Goal: Information Seeking & Learning: Learn about a topic

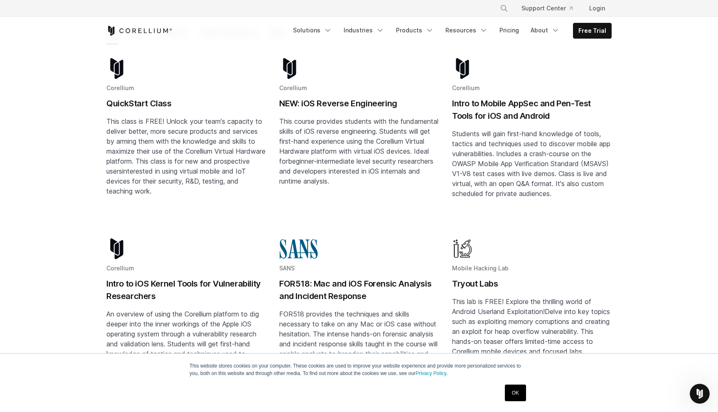
scroll to position [143, 0]
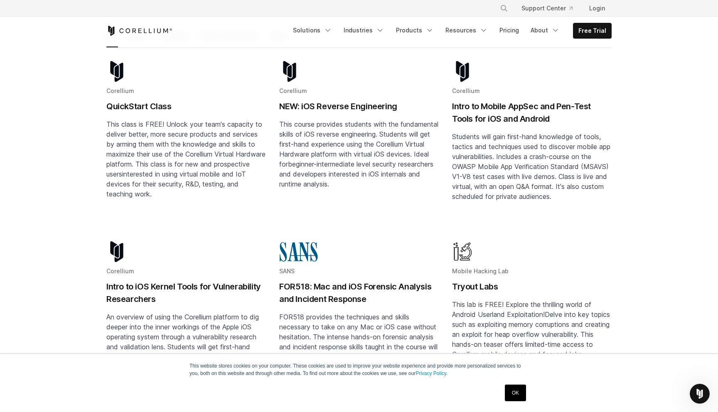
click at [520, 102] on h2 "Intro to Mobile AppSec and Pen-Test Tools for iOS and Android" at bounding box center [531, 112] width 159 height 25
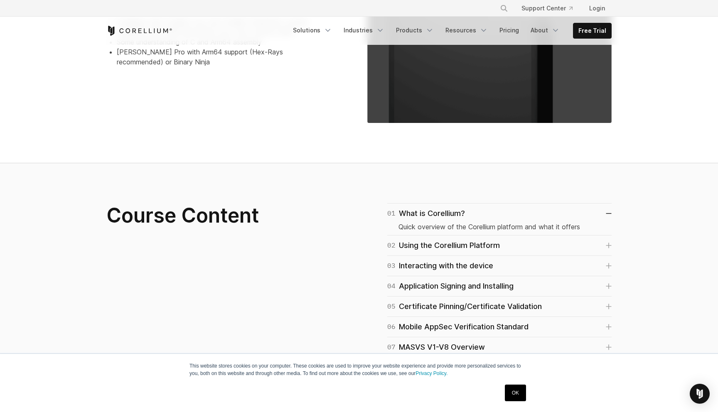
scroll to position [411, 0]
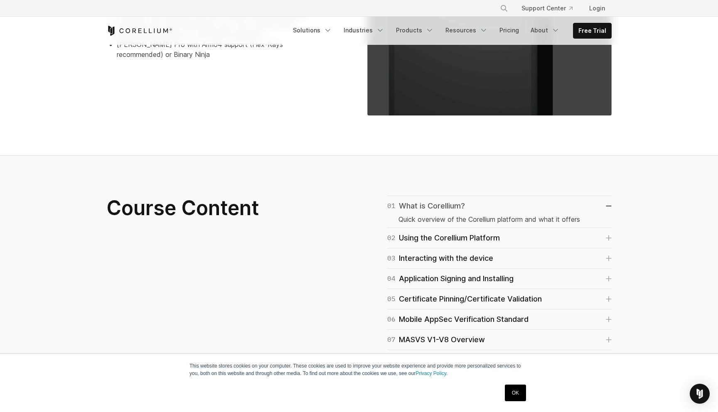
click at [436, 208] on div "01 What is Corellium?" at bounding box center [426, 206] width 78 height 12
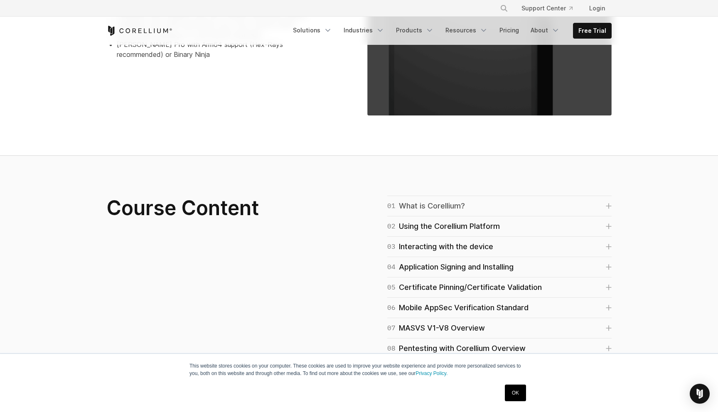
click at [436, 208] on div "01 What is Corellium?" at bounding box center [426, 206] width 78 height 12
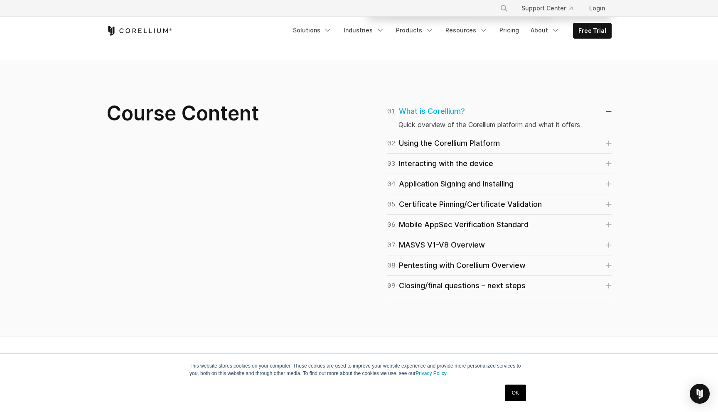
scroll to position [519, 0]
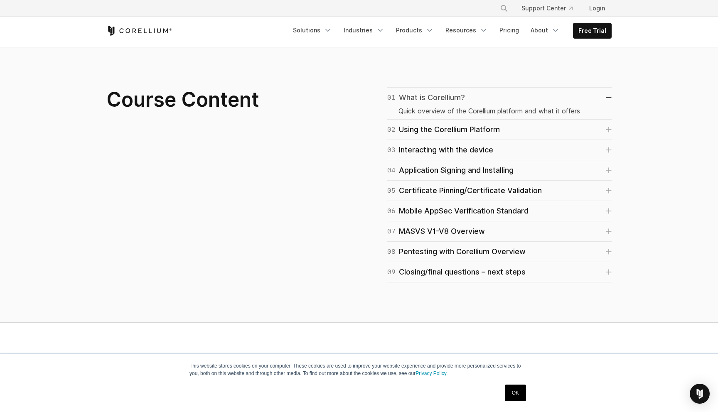
click at [436, 99] on div "01 What is Corellium?" at bounding box center [426, 98] width 78 height 12
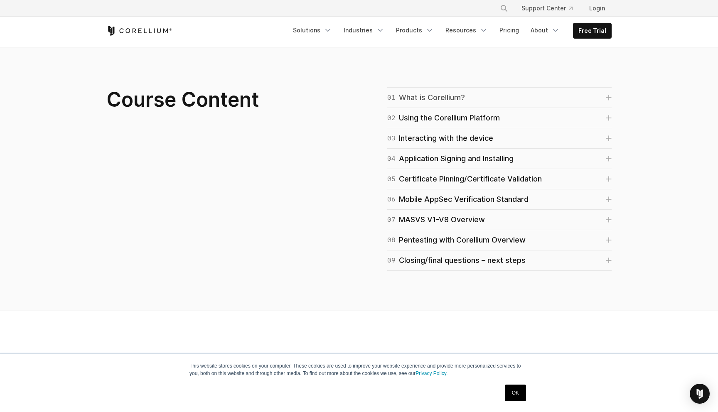
click at [436, 99] on div "01 What is Corellium?" at bounding box center [426, 98] width 78 height 12
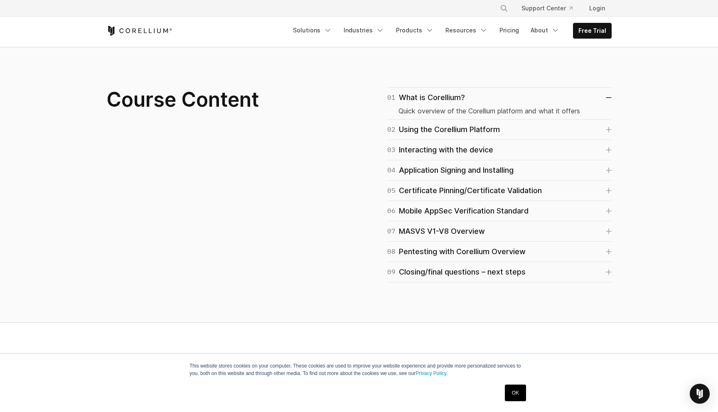
click at [436, 113] on div "Quick overview of the Corellium platform and what it offers" at bounding box center [499, 109] width 202 height 12
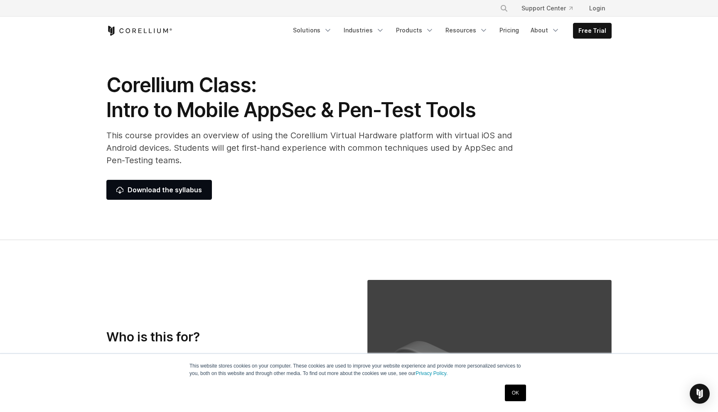
scroll to position [10, 0]
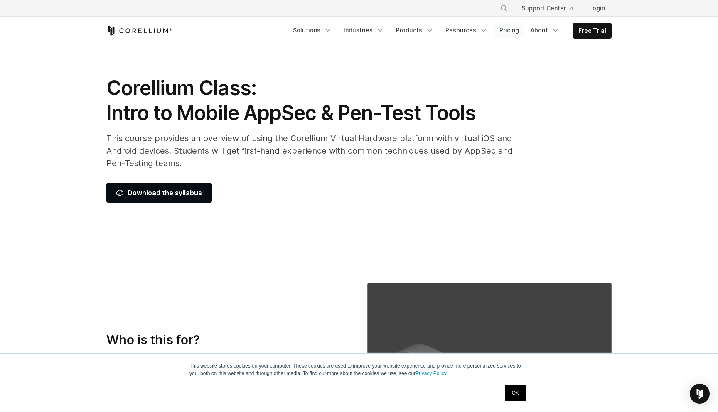
click at [500, 31] on link "Pricing" at bounding box center [508, 30] width 29 height 15
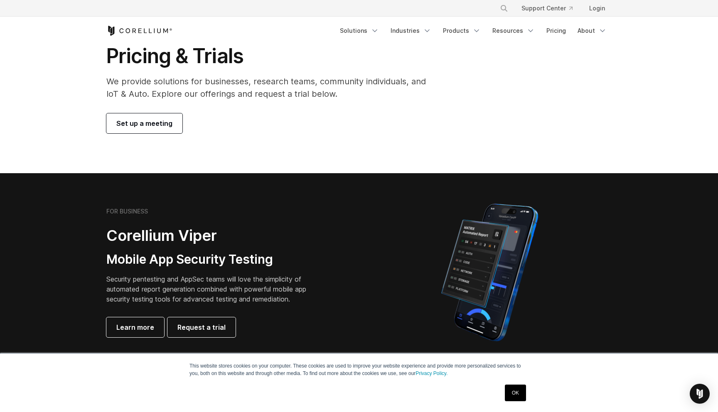
scroll to position [21, 0]
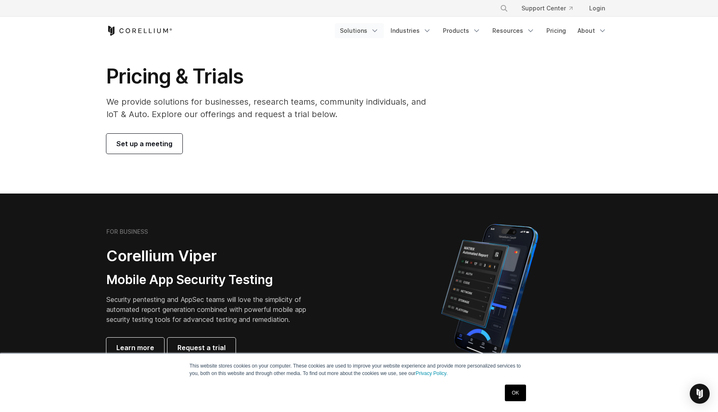
click at [378, 32] on icon "Navigation Menu" at bounding box center [374, 31] width 8 height 8
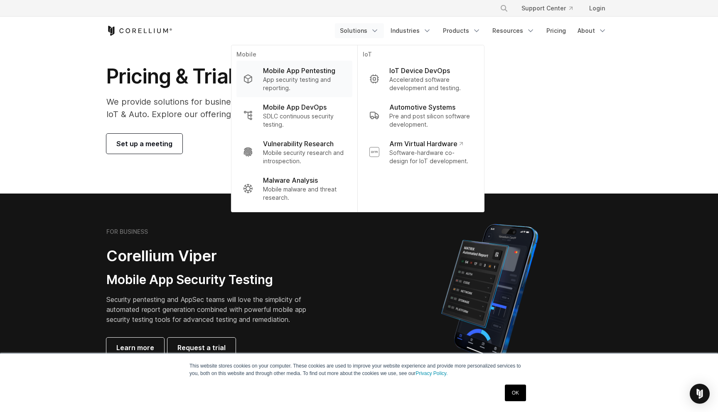
click at [333, 74] on p "Mobile App Pentesting" at bounding box center [299, 71] width 72 height 10
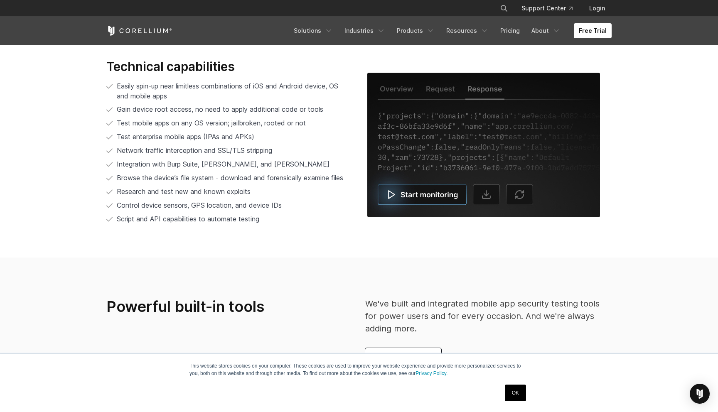
scroll to position [1766, 0]
